Goal: Find specific page/section: Find specific page/section

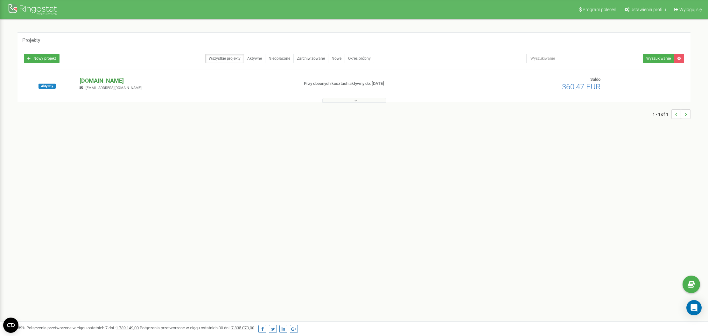
click at [94, 80] on p "[DOMAIN_NAME]" at bounding box center [187, 81] width 214 height 8
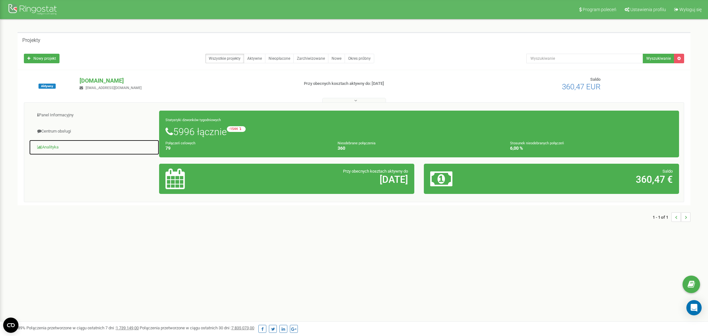
click at [53, 147] on link "Analityka" at bounding box center [94, 148] width 130 height 16
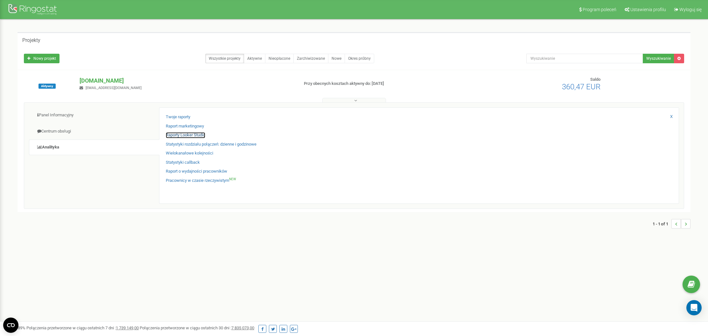
click at [182, 137] on link "Raporty Looker Studio" at bounding box center [185, 135] width 39 height 6
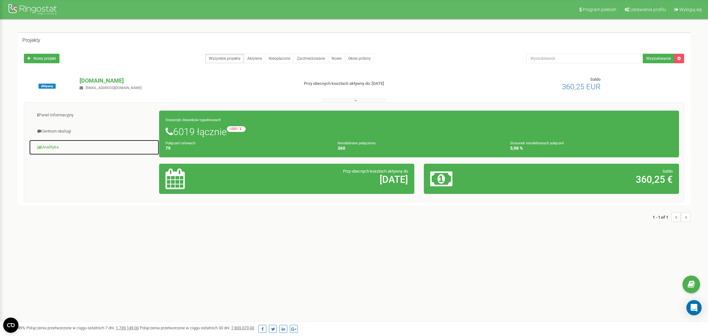
click at [47, 143] on link "Analityka" at bounding box center [94, 148] width 130 height 16
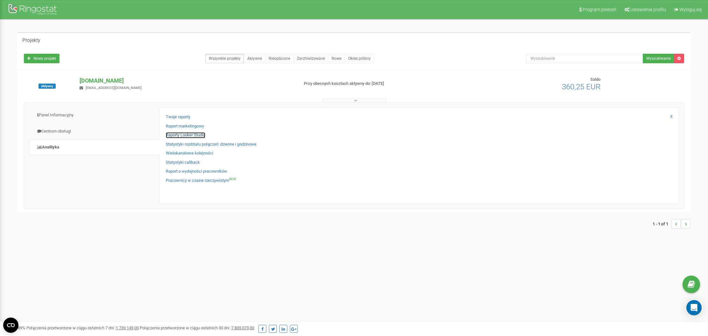
click at [196, 137] on link "Raporty Looker Studio" at bounding box center [185, 135] width 39 height 6
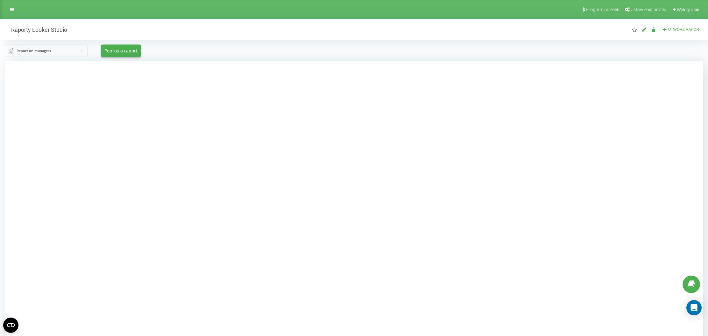
click at [128, 126] on div at bounding box center [354, 229] width 698 height 336
click at [154, 112] on div at bounding box center [354, 229] width 698 height 336
click at [153, 136] on div at bounding box center [354, 229] width 698 height 336
click at [570, 155] on div at bounding box center [354, 229] width 698 height 336
